Goal: Information Seeking & Learning: Learn about a topic

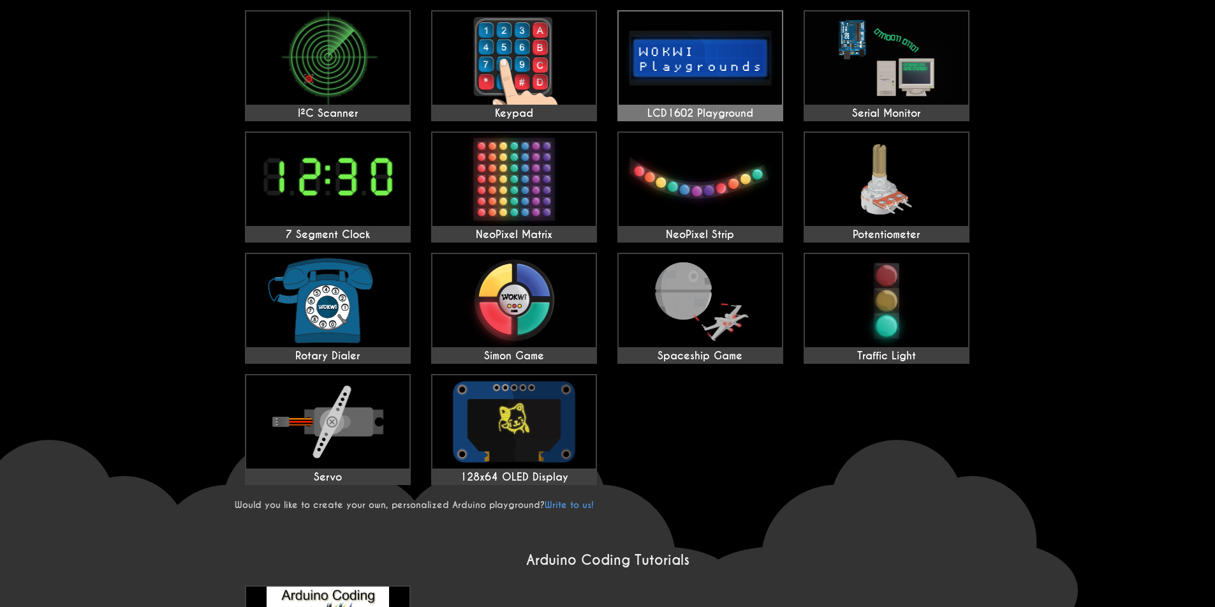
scroll to position [383, 0]
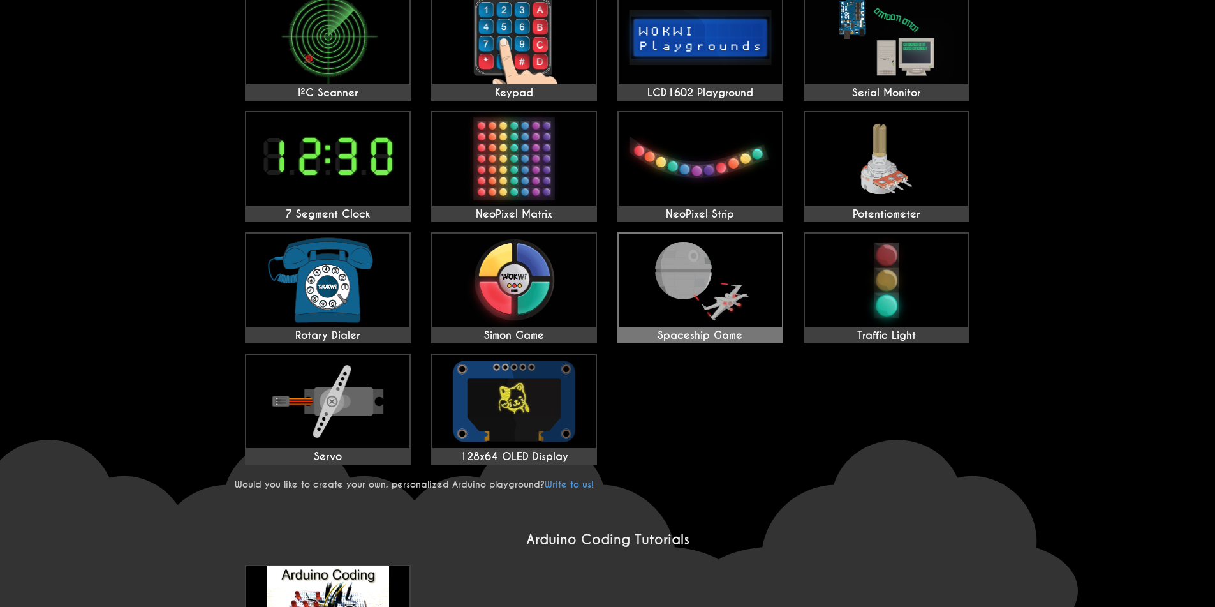
click at [725, 304] on img at bounding box center [700, 279] width 163 height 93
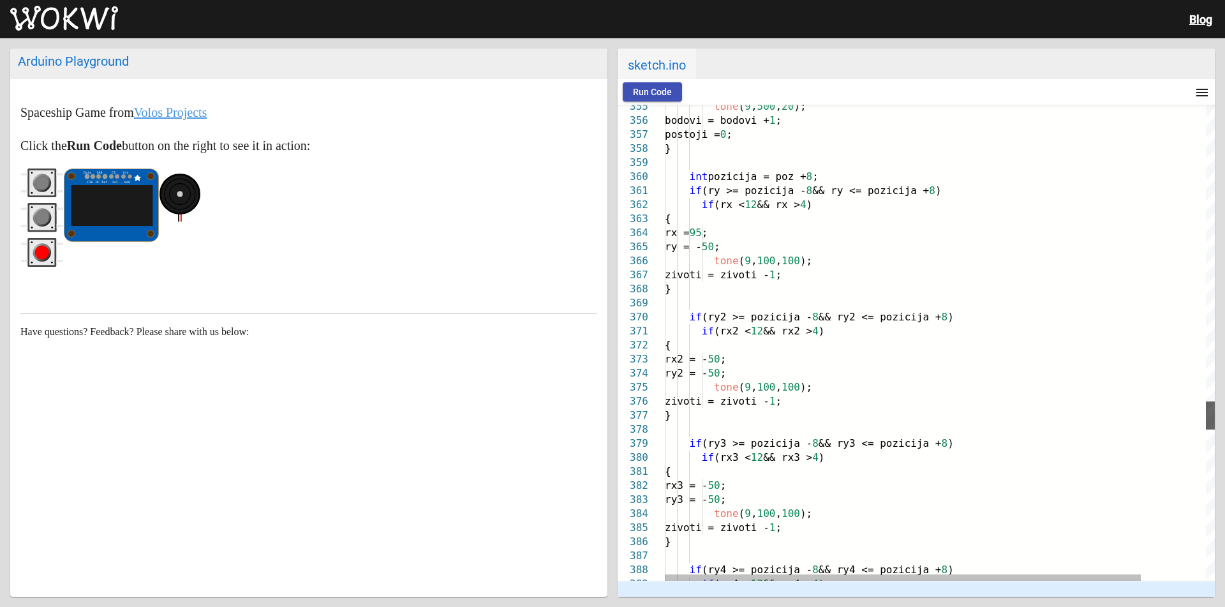
drag, startPoint x: 1209, startPoint y: 562, endPoint x: 1155, endPoint y: 31, distance: 534.1
click at [1155, 36] on wokwi-root "Blog Arduino Playground Spaceship Game from Volos Projects Click the Run Code b…" at bounding box center [612, 303] width 1225 height 607
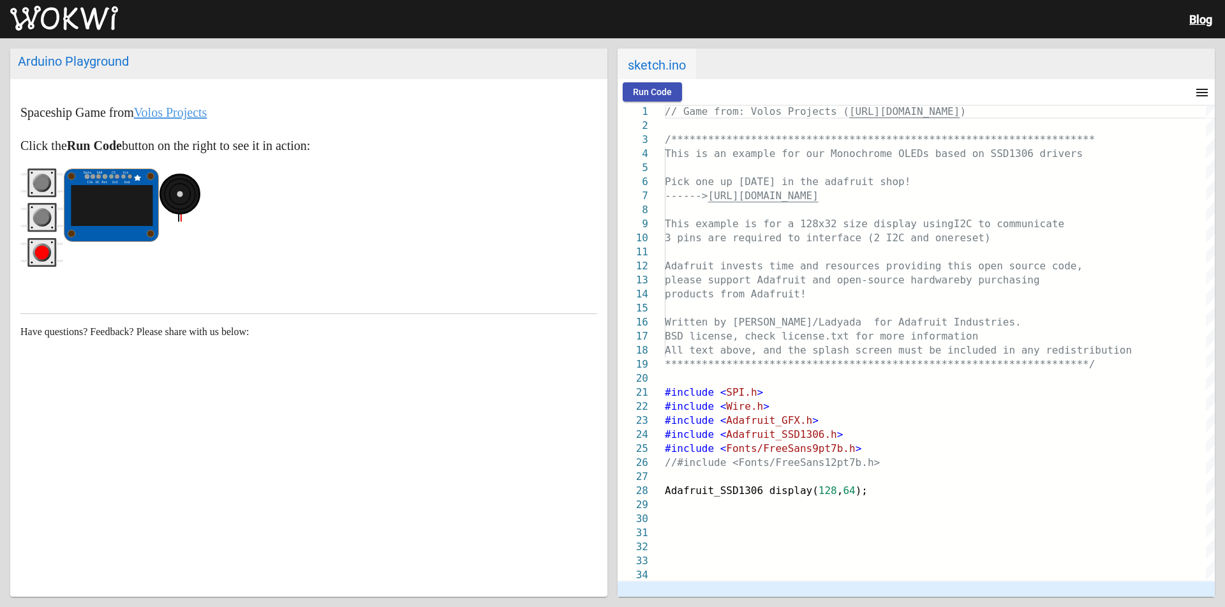
click at [45, 253] on circle "red pushbutton" at bounding box center [42, 252] width 14 height 14
click at [45, 213] on circle "gray pushbutton" at bounding box center [42, 217] width 14 height 14
click at [45, 193] on rect "gray pushbutton" at bounding box center [42, 183] width 26 height 26
click at [45, 186] on circle "gray pushbutton" at bounding box center [42, 183] width 14 height 14
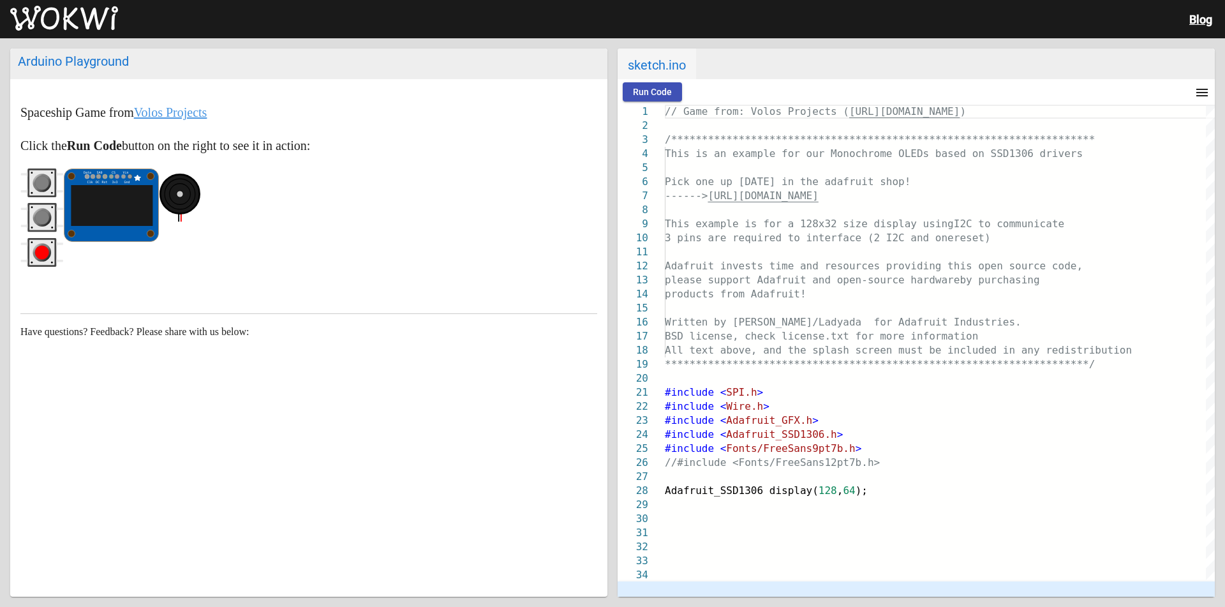
click at [181, 189] on ellipse at bounding box center [180, 194] width 40 height 40
click at [182, 198] on ellipse at bounding box center [180, 194] width 40 height 40
drag, startPoint x: 182, startPoint y: 198, endPoint x: 179, endPoint y: 227, distance: 29.5
click at [179, 227] on wokwi-buzzer at bounding box center [183, 220] width 48 height 104
click at [151, 208] on div at bounding box center [308, 220] width 577 height 104
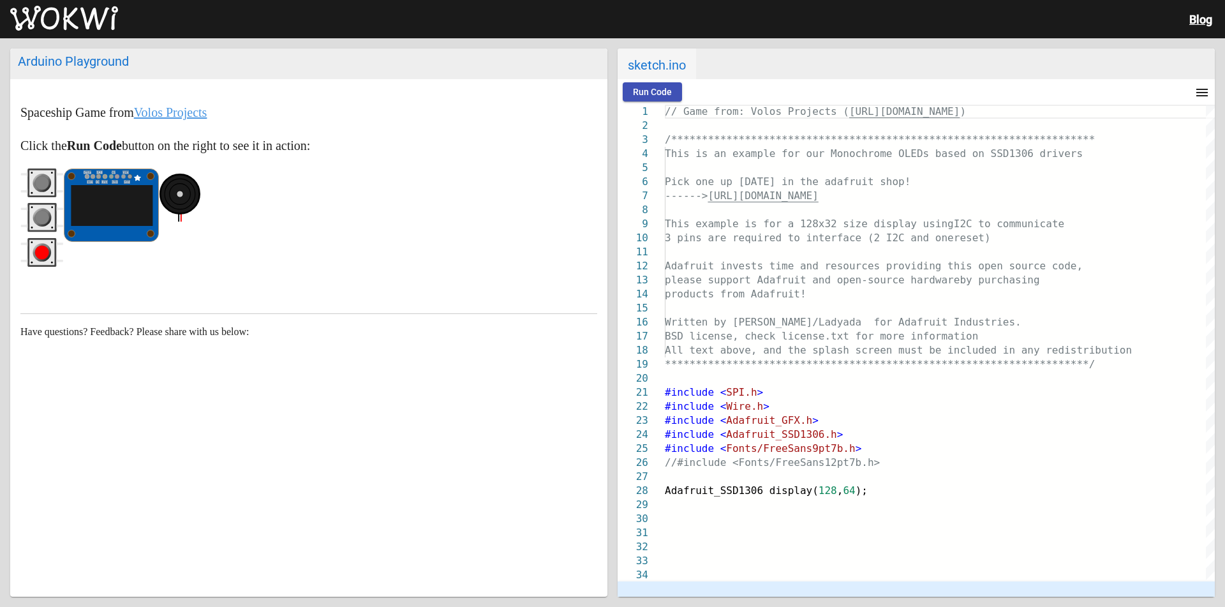
click at [38, 212] on circle "gray pushbutton" at bounding box center [42, 217] width 14 height 14
click at [38, 218] on circle "gray pushbutton" at bounding box center [42, 217] width 14 height 14
drag, startPoint x: 40, startPoint y: 218, endPoint x: 43, endPoint y: 182, distance: 35.9
click at [43, 210] on circle "gray pushbutton" at bounding box center [42, 217] width 14 height 14
click at [43, 181] on circle "gray pushbutton" at bounding box center [42, 183] width 14 height 14
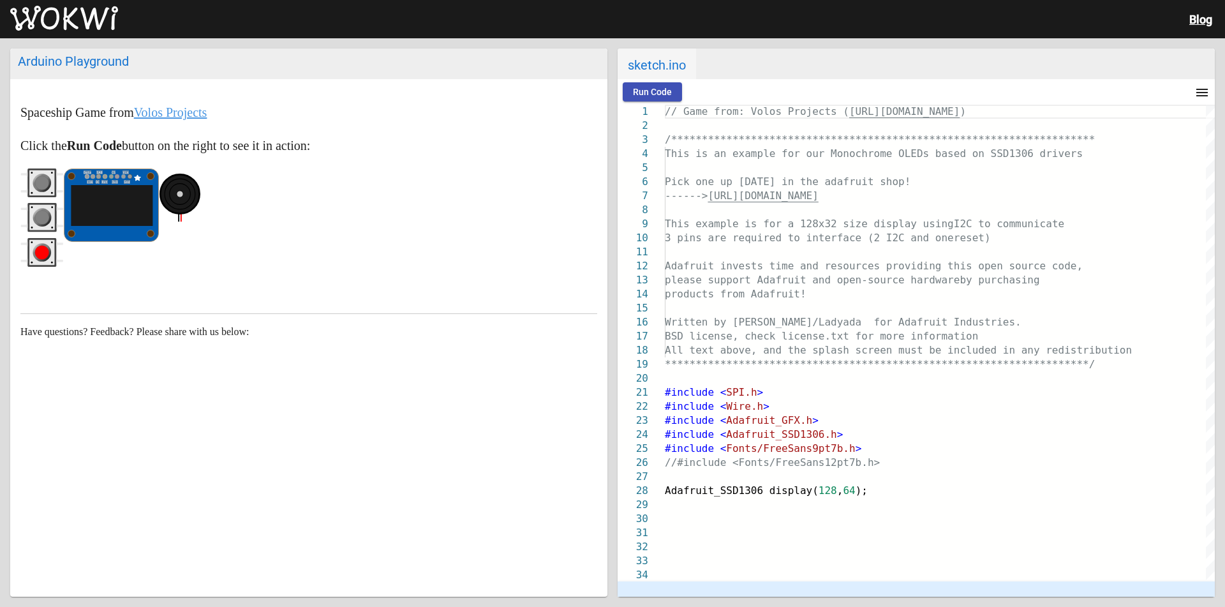
click at [43, 181] on circle "gray pushbutton" at bounding box center [42, 183] width 14 height 14
click at [45, 185] on circle "gray pushbutton" at bounding box center [42, 183] width 14 height 14
click at [630, 93] on button "Run Code" at bounding box center [652, 91] width 59 height 19
click at [40, 253] on circle "red pushbutton" at bounding box center [42, 252] width 14 height 14
click at [38, 212] on circle "gray pushbutton" at bounding box center [42, 217] width 14 height 14
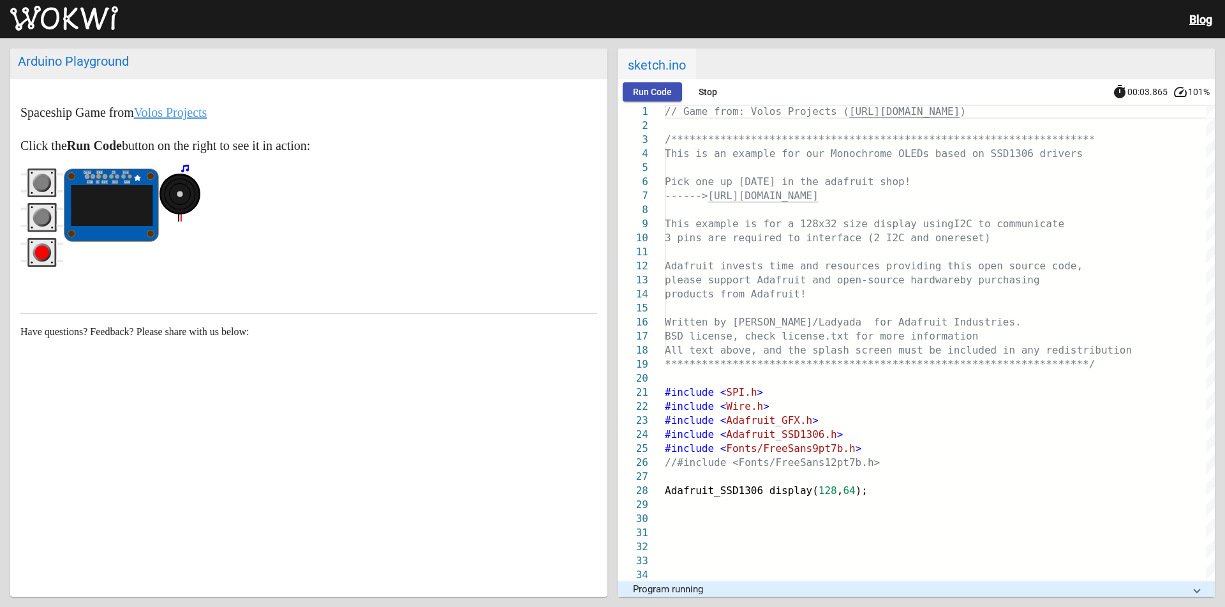
click at [44, 181] on circle "gray pushbutton" at bounding box center [42, 183] width 14 height 14
drag, startPoint x: 44, startPoint y: 181, endPoint x: 57, endPoint y: 189, distance: 16.1
click at [45, 181] on circle "gray pushbutton" at bounding box center [42, 183] width 14 height 14
click at [41, 246] on circle "red pushbutton" at bounding box center [42, 252] width 14 height 14
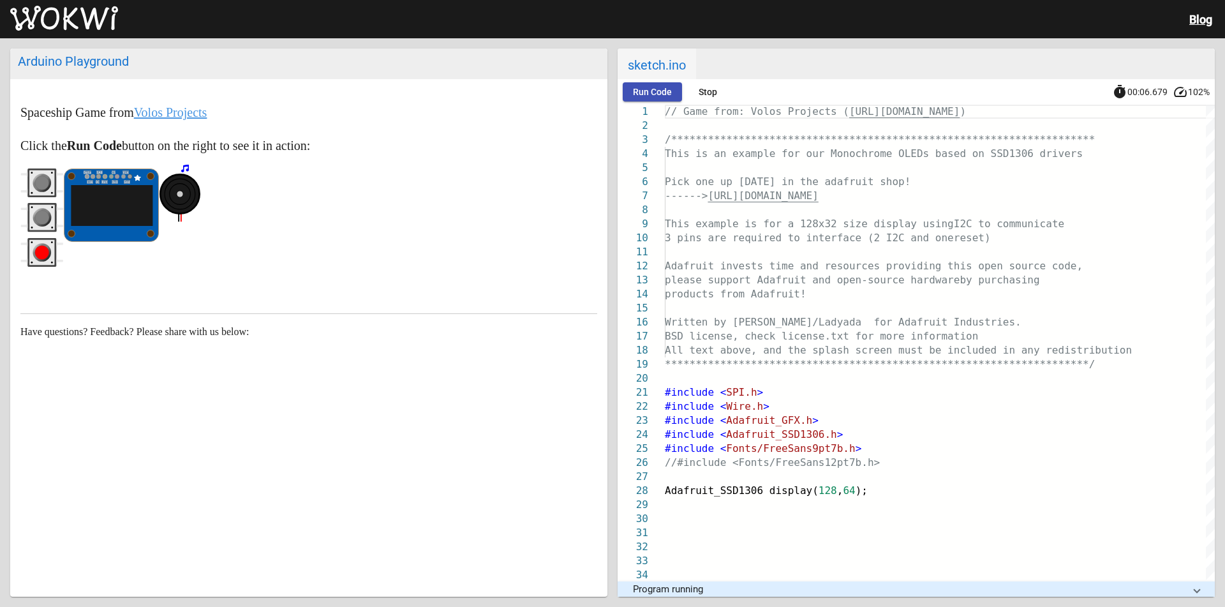
click at [47, 216] on circle "gray pushbutton" at bounding box center [42, 217] width 14 height 14
click at [52, 182] on rect "gray pushbutton" at bounding box center [42, 183] width 26 height 26
click at [48, 204] on rect "gray pushbutton" at bounding box center [41, 217] width 29 height 29
click at [48, 258] on circle "red pushbutton" at bounding box center [42, 252] width 18 height 18
click at [52, 245] on icon "red pushbutton" at bounding box center [41, 252] width 43 height 29
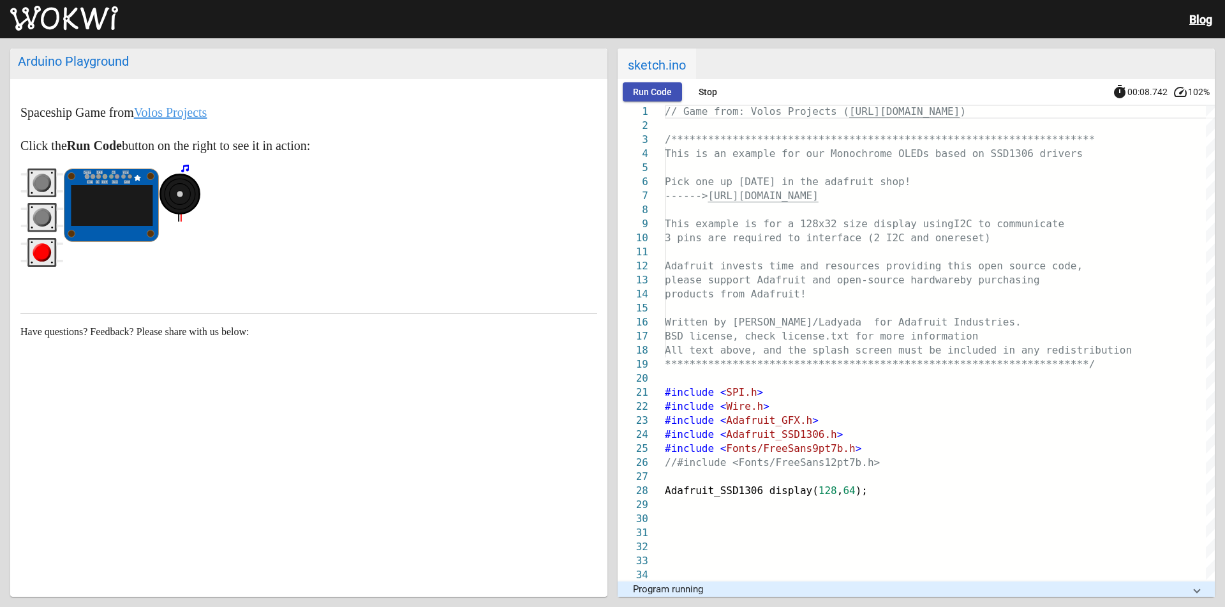
click at [52, 243] on rect "red pushbutton" at bounding box center [42, 253] width 26 height 26
click at [51, 242] on rect "red pushbutton" at bounding box center [42, 253] width 26 height 26
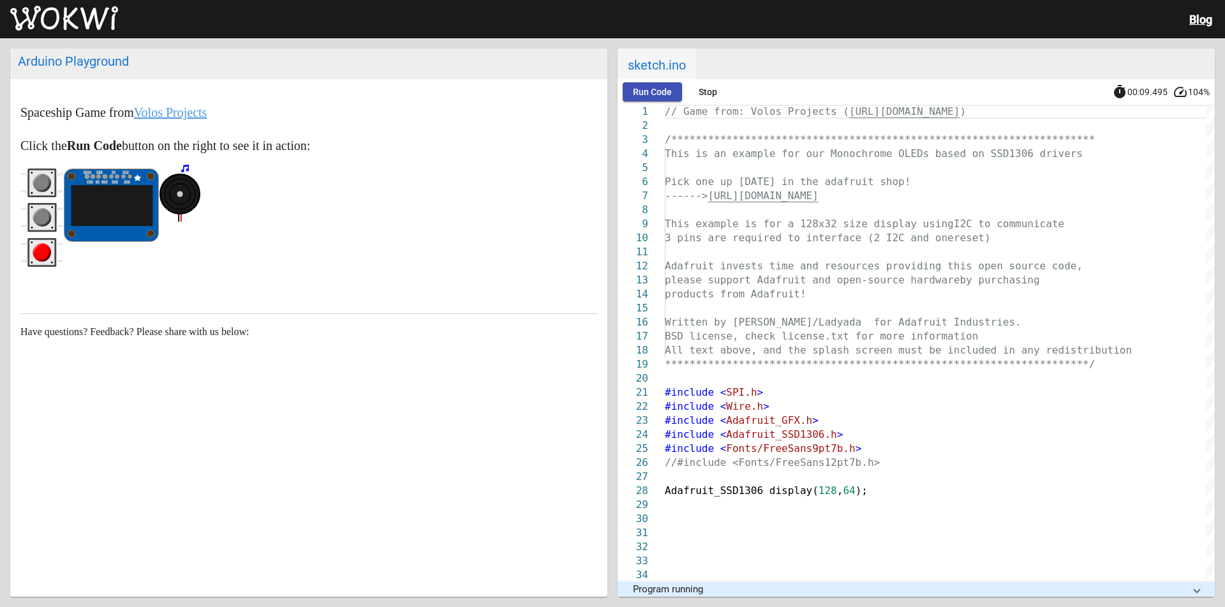
click at [50, 243] on rect "red pushbutton" at bounding box center [42, 253] width 26 height 26
click at [50, 244] on rect "red pushbutton" at bounding box center [42, 253] width 26 height 26
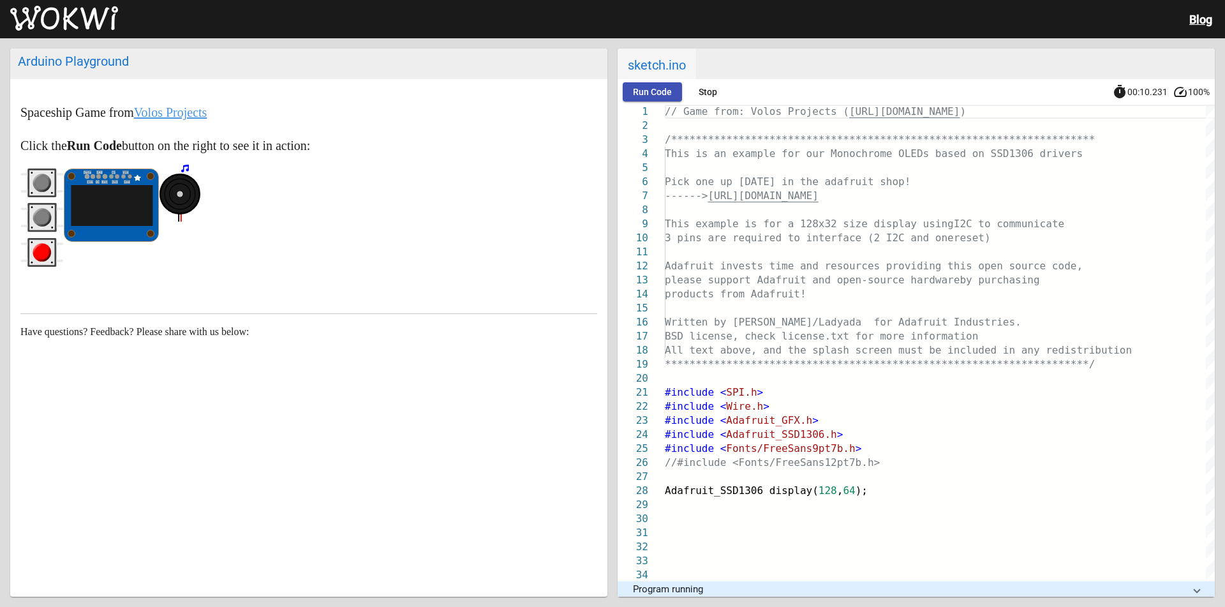
click at [50, 244] on rect "red pushbutton" at bounding box center [42, 253] width 26 height 26
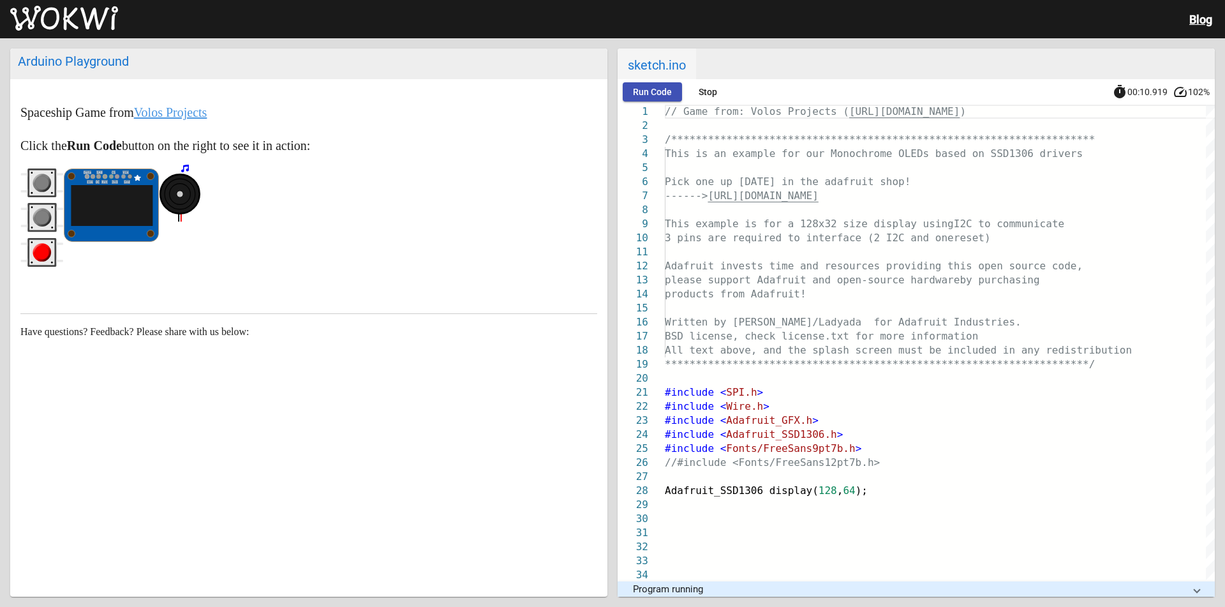
click at [50, 244] on rect "red pushbutton" at bounding box center [42, 253] width 26 height 26
click at [53, 207] on circle "gray pushbutton" at bounding box center [52, 208] width 2 height 2
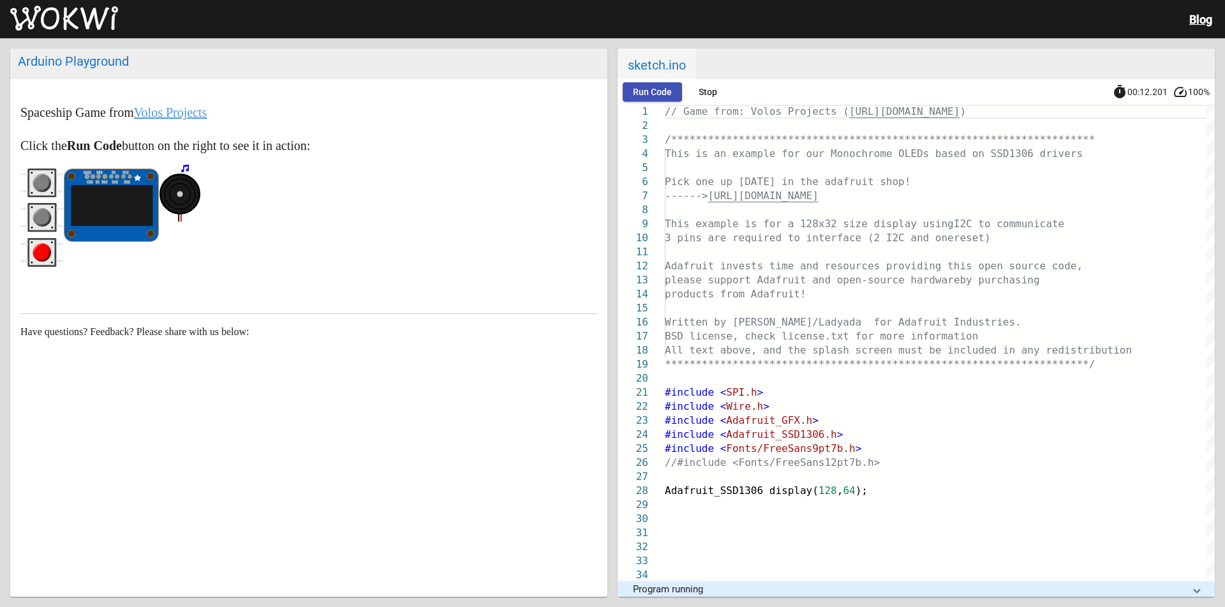
click at [52, 208] on circle "gray pushbutton" at bounding box center [52, 208] width 2 height 2
click at [52, 209] on rect "gray pushbutton" at bounding box center [42, 218] width 26 height 26
click at [47, 228] on rect "gray pushbutton" at bounding box center [42, 218] width 26 height 26
click at [41, 248] on circle "red pushbutton" at bounding box center [42, 252] width 14 height 14
click at [55, 189] on rect "gray pushbutton" at bounding box center [41, 182] width 29 height 29
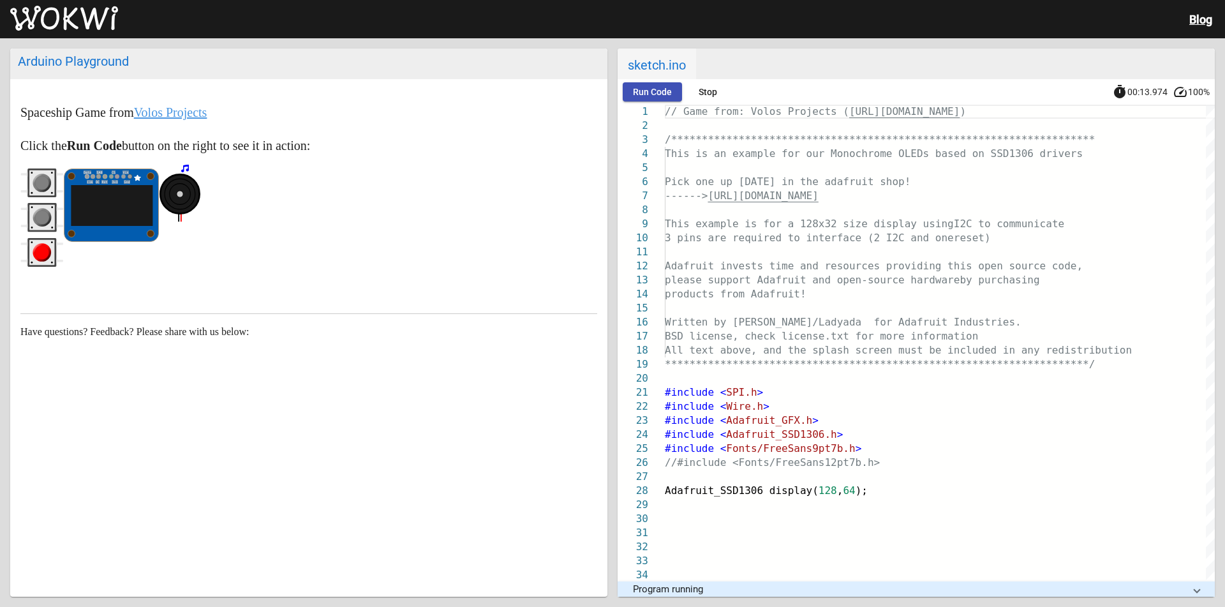
click at [47, 188] on circle "gray pushbutton" at bounding box center [42, 183] width 14 height 14
click at [40, 216] on circle "gray pushbutton" at bounding box center [42, 217] width 14 height 14
click at [43, 247] on circle "red pushbutton" at bounding box center [42, 252] width 14 height 14
click at [46, 218] on circle "gray pushbutton" at bounding box center [42, 217] width 14 height 14
click at [51, 184] on icon "gray pushbutton" at bounding box center [41, 182] width 43 height 29
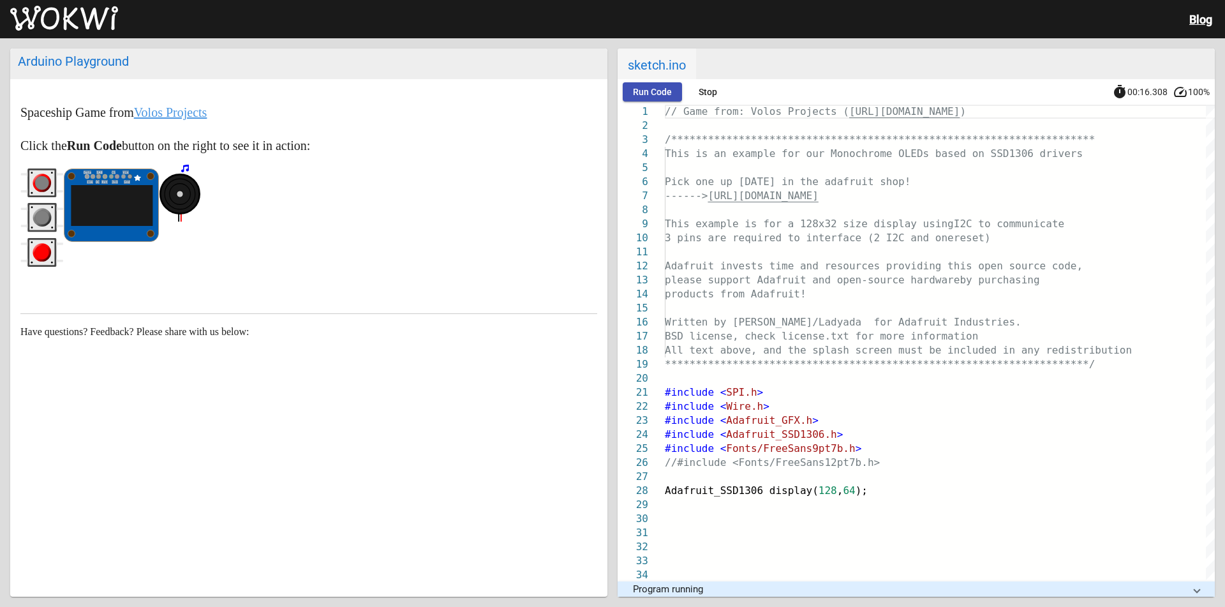
click at [50, 185] on circle "gray pushbutton" at bounding box center [42, 182] width 18 height 18
click at [47, 212] on circle "gray pushbutton" at bounding box center [42, 218] width 18 height 18
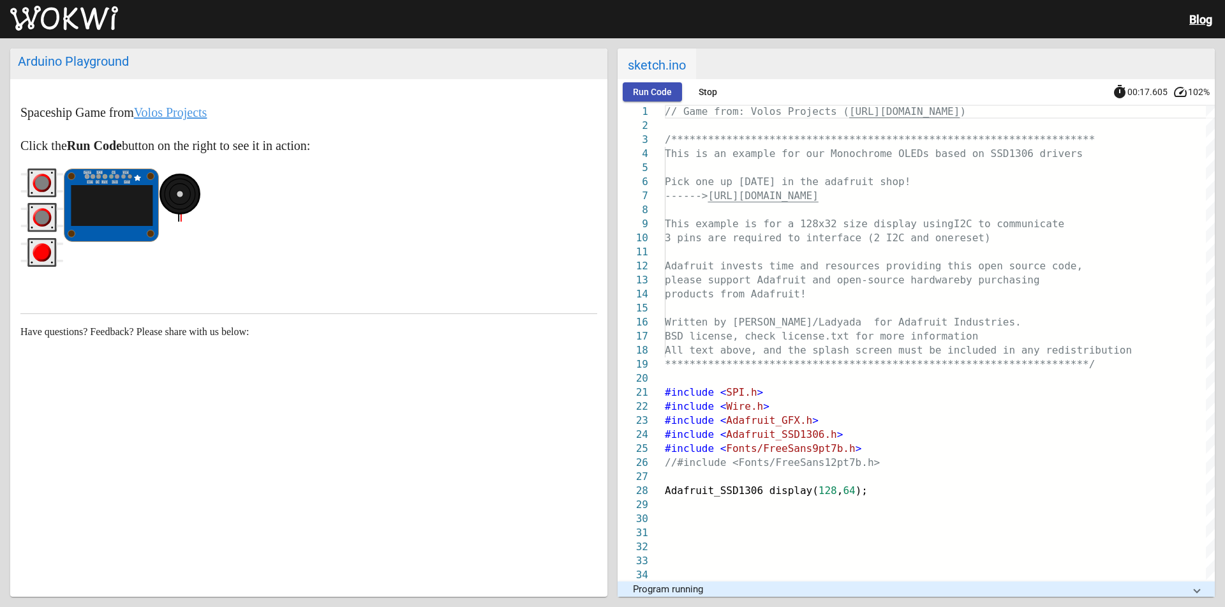
click at [47, 215] on circle "gray pushbutton" at bounding box center [42, 217] width 14 height 14
click at [54, 180] on rect "gray pushbutton" at bounding box center [42, 183] width 26 height 26
click at [37, 244] on rect "red pushbutton" at bounding box center [42, 253] width 26 height 26
click at [38, 244] on circle "red pushbutton" at bounding box center [42, 252] width 18 height 18
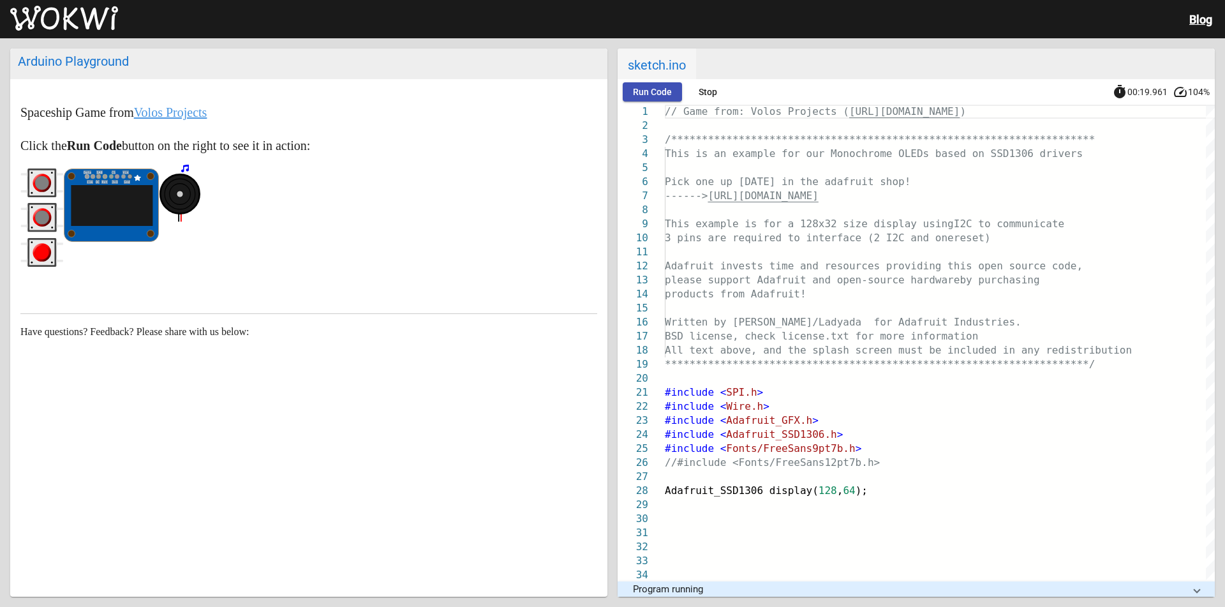
click at [40, 210] on circle "gray pushbutton" at bounding box center [42, 218] width 18 height 18
click at [49, 245] on rect "red pushbutton" at bounding box center [42, 253] width 26 height 26
click at [48, 246] on circle "red pushbutton" at bounding box center [42, 252] width 18 height 18
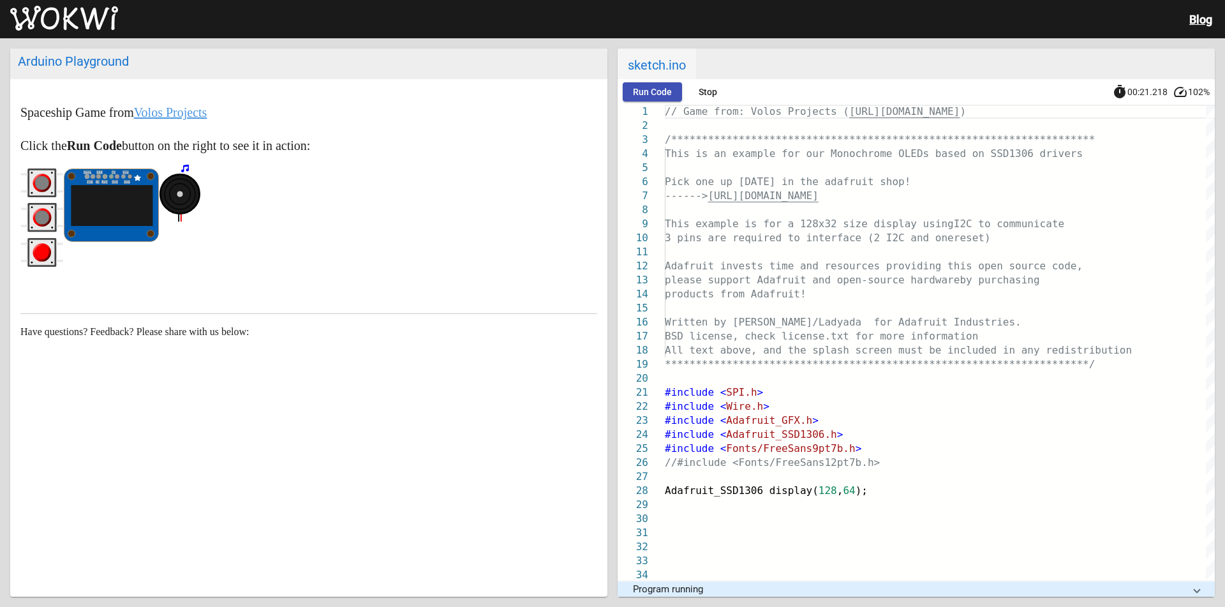
click at [48, 246] on circle "red pushbutton" at bounding box center [42, 252] width 18 height 18
drag, startPoint x: 48, startPoint y: 246, endPoint x: 47, endPoint y: 217, distance: 28.7
click at [48, 242] on icon "red pushbutton" at bounding box center [41, 252] width 43 height 29
click at [47, 216] on circle "gray pushbutton" at bounding box center [42, 217] width 14 height 14
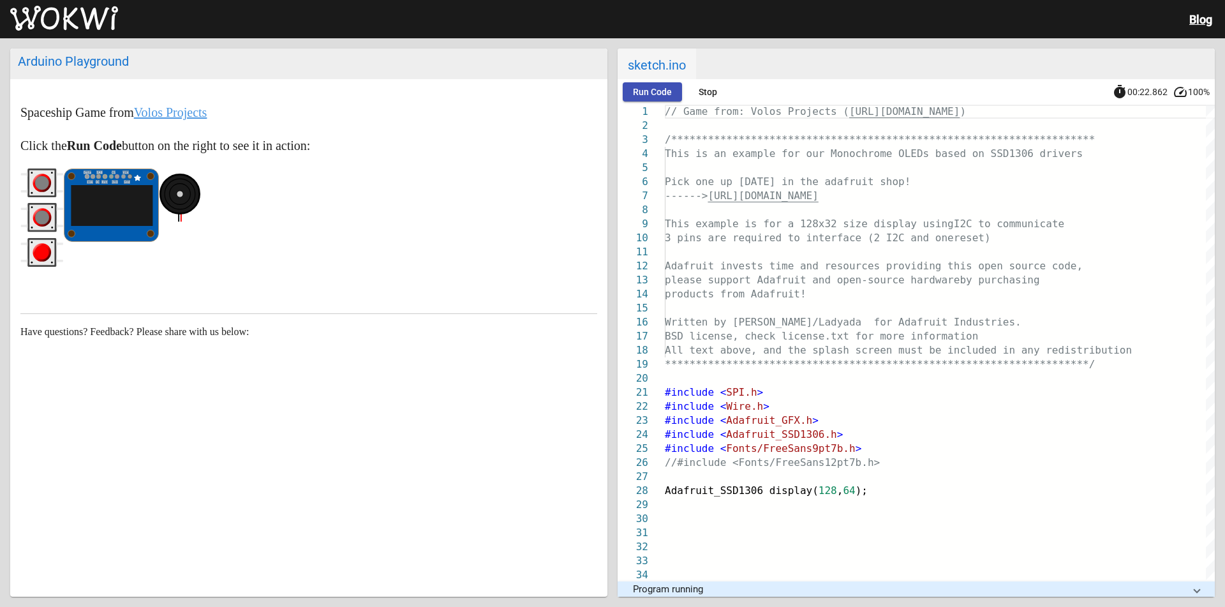
click at [47, 194] on rect "gray pushbutton" at bounding box center [42, 183] width 26 height 26
click at [45, 253] on circle "red pushbutton" at bounding box center [42, 252] width 14 height 14
click at [45, 252] on circle "red pushbutton" at bounding box center [42, 252] width 14 height 14
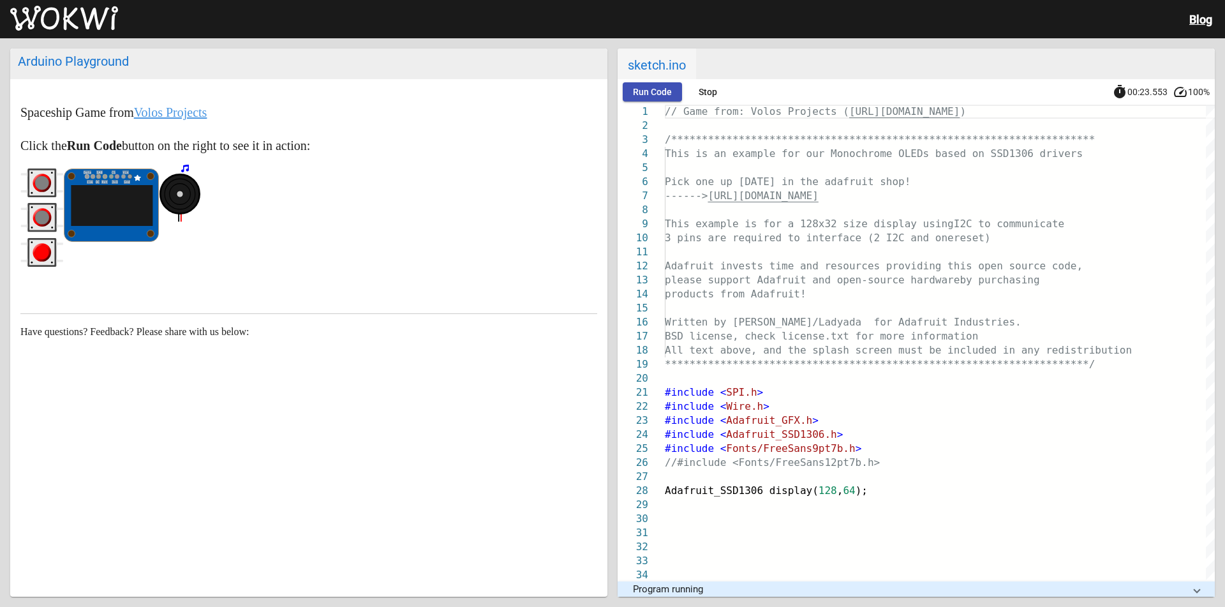
click at [45, 252] on circle "red pushbutton" at bounding box center [42, 252] width 14 height 14
drag, startPoint x: 43, startPoint y: 218, endPoint x: 47, endPoint y: 239, distance: 21.9
click at [43, 218] on circle "gray pushbutton" at bounding box center [42, 217] width 14 height 14
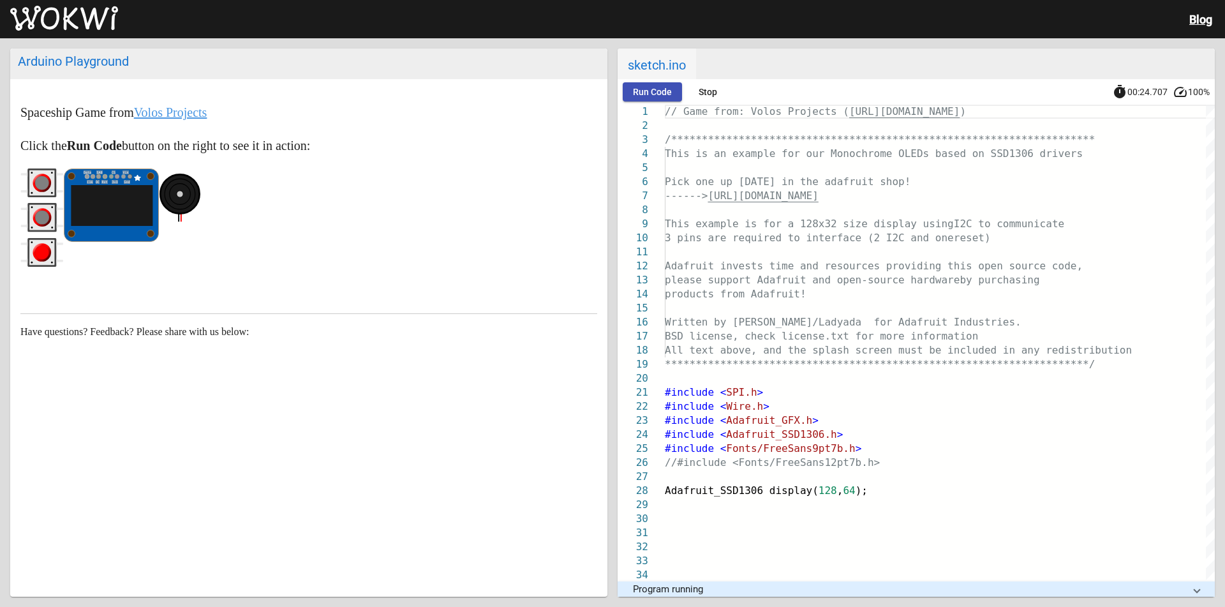
click at [47, 240] on rect "red pushbutton" at bounding box center [42, 253] width 26 height 26
click at [47, 241] on rect "red pushbutton" at bounding box center [42, 253] width 26 height 26
click at [48, 209] on rect "gray pushbutton" at bounding box center [42, 218] width 26 height 26
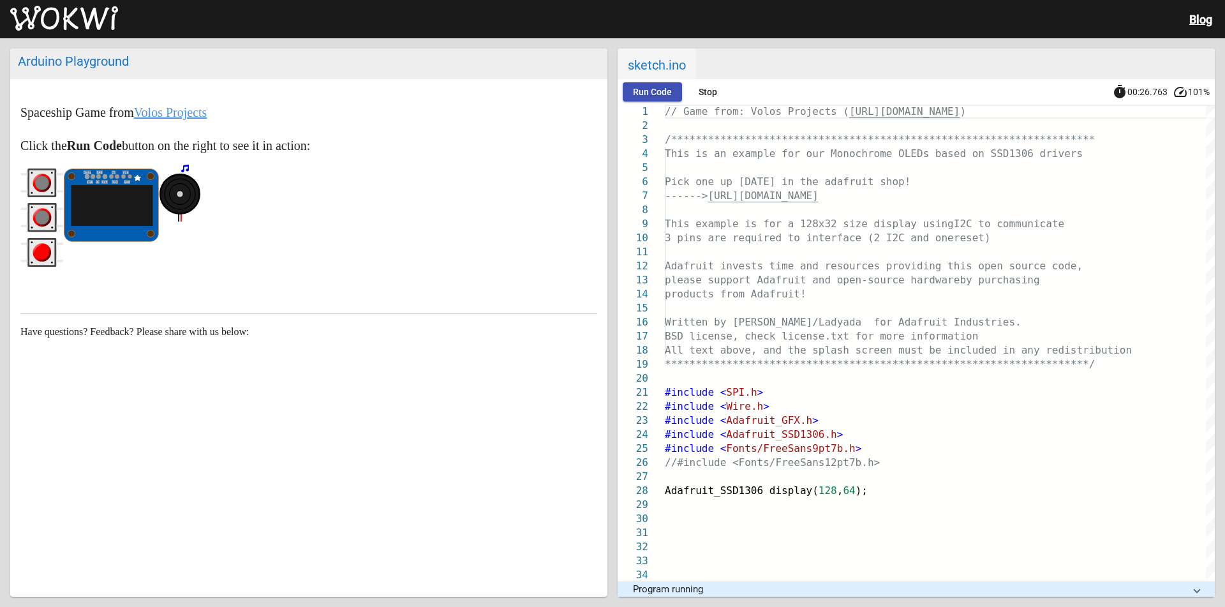
click at [47, 210] on circle "gray pushbutton" at bounding box center [42, 218] width 18 height 18
click at [47, 246] on g "red pushbutton" at bounding box center [42, 252] width 18 height 18
click at [47, 246] on circle "red pushbutton" at bounding box center [42, 252] width 18 height 18
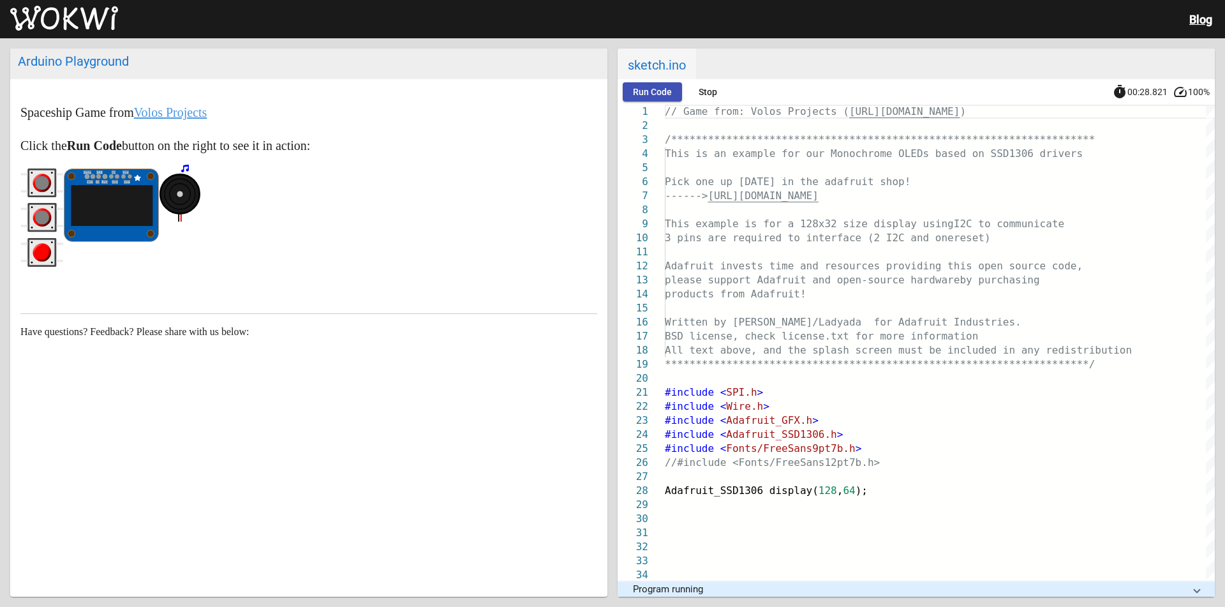
click at [52, 220] on rect "gray pushbutton" at bounding box center [42, 218] width 26 height 26
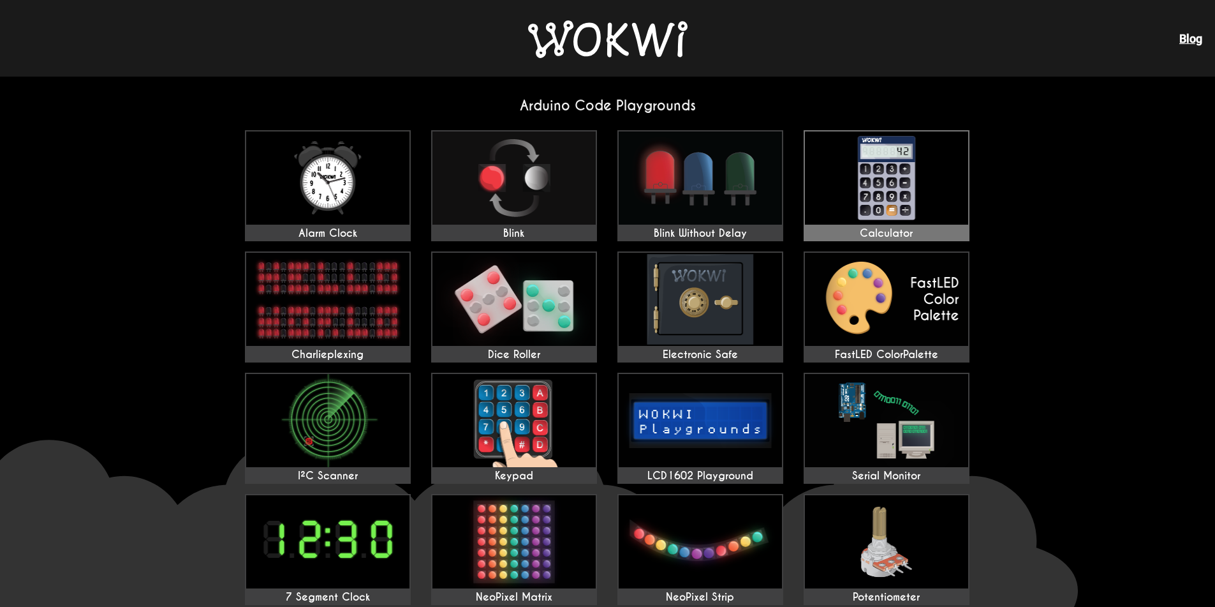
click at [894, 193] on img at bounding box center [886, 177] width 163 height 93
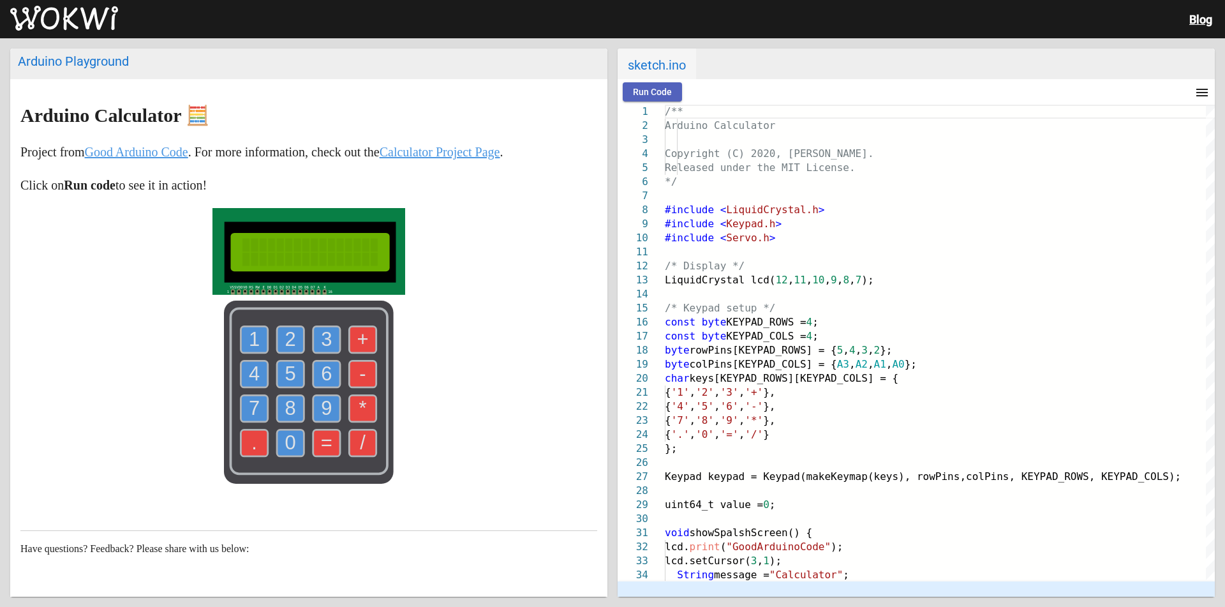
click at [653, 95] on span "Run Code" at bounding box center [652, 92] width 39 height 10
click at [254, 339] on text "1" at bounding box center [254, 339] width 11 height 22
click at [288, 347] on text "2" at bounding box center [290, 339] width 11 height 22
click at [361, 406] on text "*" at bounding box center [363, 408] width 8 height 22
click at [322, 408] on text "9" at bounding box center [326, 408] width 11 height 22
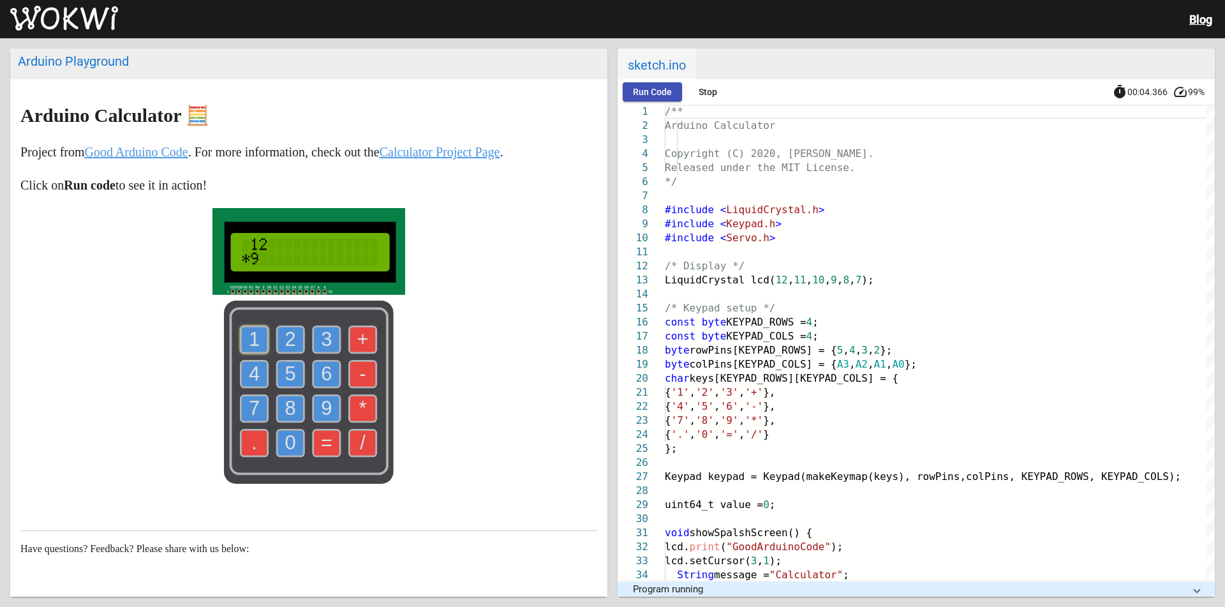
click at [277, 412] on use at bounding box center [290, 408] width 27 height 27
click at [249, 401] on text "7" at bounding box center [254, 408] width 11 height 22
click at [325, 446] on text "=" at bounding box center [326, 442] width 11 height 22
click at [305, 395] on rect at bounding box center [309, 391] width 170 height 183
click at [313, 408] on use at bounding box center [326, 408] width 27 height 27
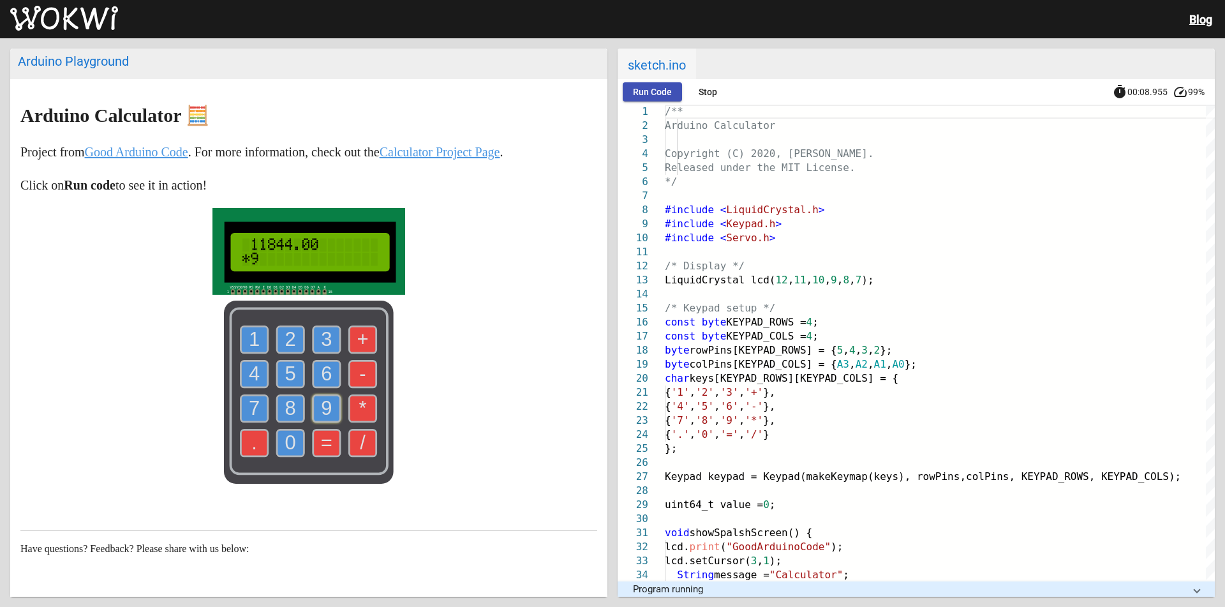
click at [314, 409] on use at bounding box center [326, 408] width 27 height 27
click at [329, 446] on use at bounding box center [326, 442] width 27 height 27
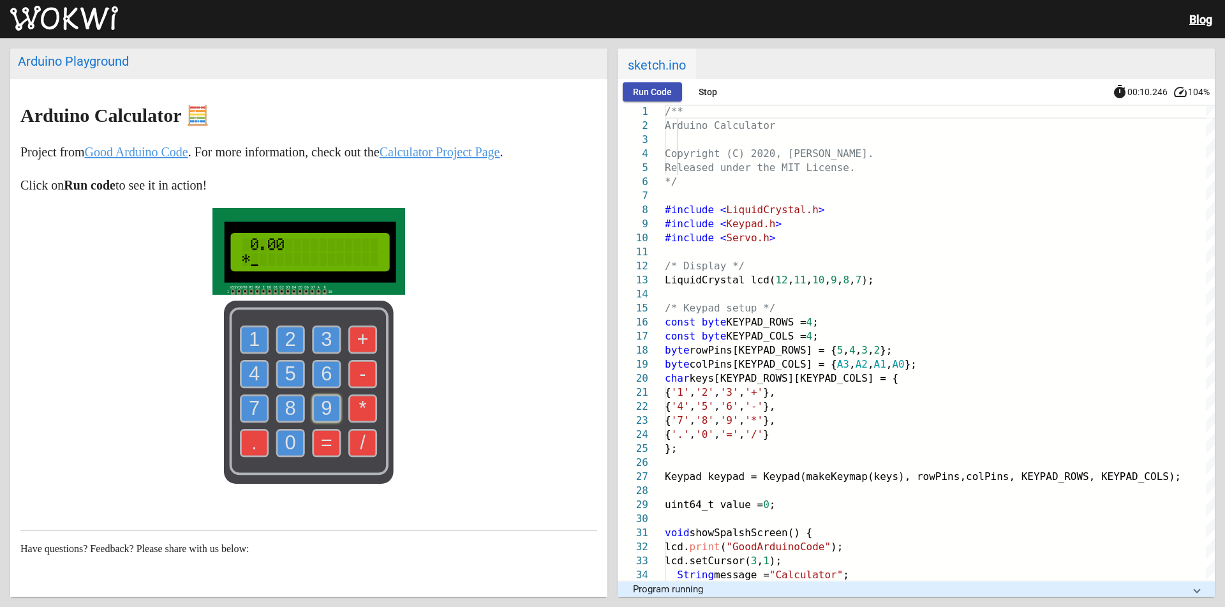
click at [329, 446] on use at bounding box center [326, 442] width 27 height 27
click at [465, 154] on link "Calculator Project Page" at bounding box center [440, 152] width 121 height 14
